Goal: Navigation & Orientation: Find specific page/section

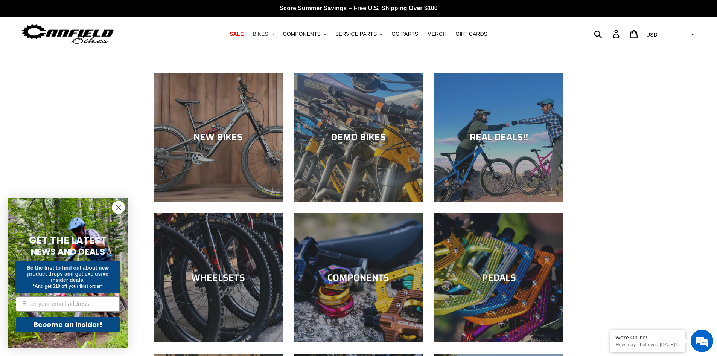
click at [268, 35] on span "BIKES" at bounding box center [260, 34] width 15 height 6
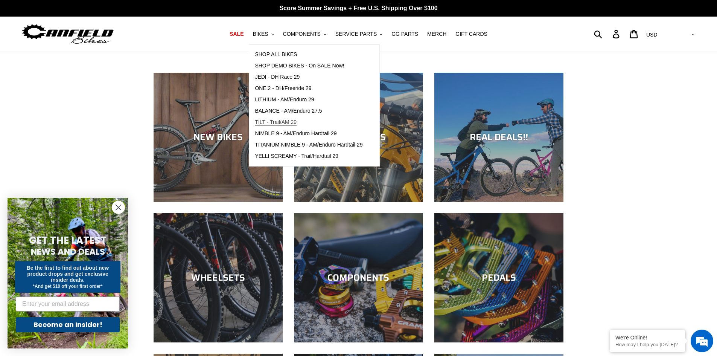
click at [280, 124] on span "TILT - Trail/AM 29" at bounding box center [276, 122] width 42 height 6
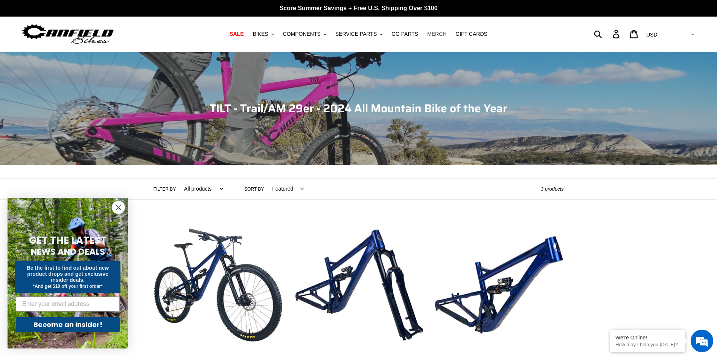
click at [432, 34] on span "MERCH" at bounding box center [436, 34] width 19 height 6
